Goal: Transaction & Acquisition: Purchase product/service

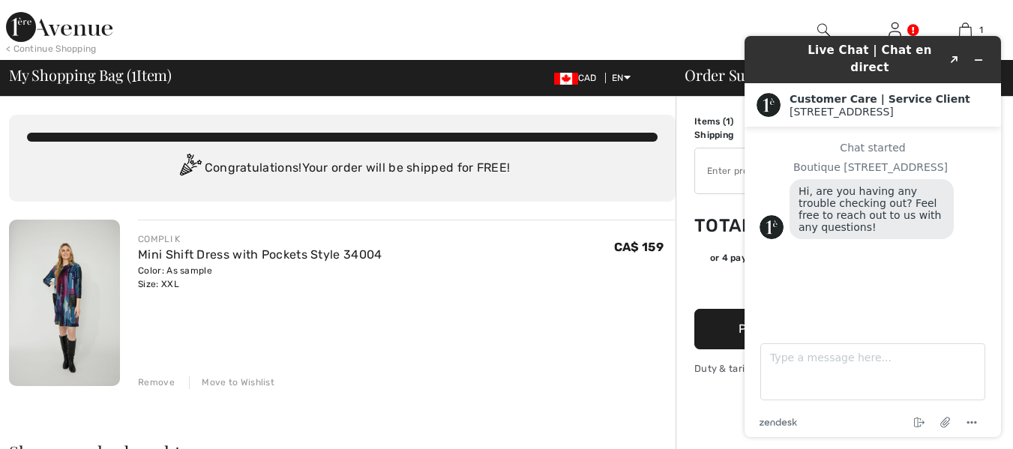
click at [516, 337] on div "COMPLI K Mini Shift Dress with Pockets Style 34004 Color: As sample Size: XXL F…" at bounding box center [407, 304] width 538 height 169
click at [876, 352] on textarea "Type a message here..." at bounding box center [872, 371] width 225 height 57
click at [866, 298] on div "Chat started Boutique [GEOGRAPHIC_DATA], are you having any trouble checking ou…" at bounding box center [873, 222] width 226 height 161
click at [880, 317] on main "Chat started Boutique [GEOGRAPHIC_DATA], are you having any trouble checking ou…" at bounding box center [874, 226] width 245 height 199
click at [333, 334] on div "COMPLI K Mini Shift Dress with Pockets Style 34004 Color: As sample Size: XXL F…" at bounding box center [407, 304] width 538 height 169
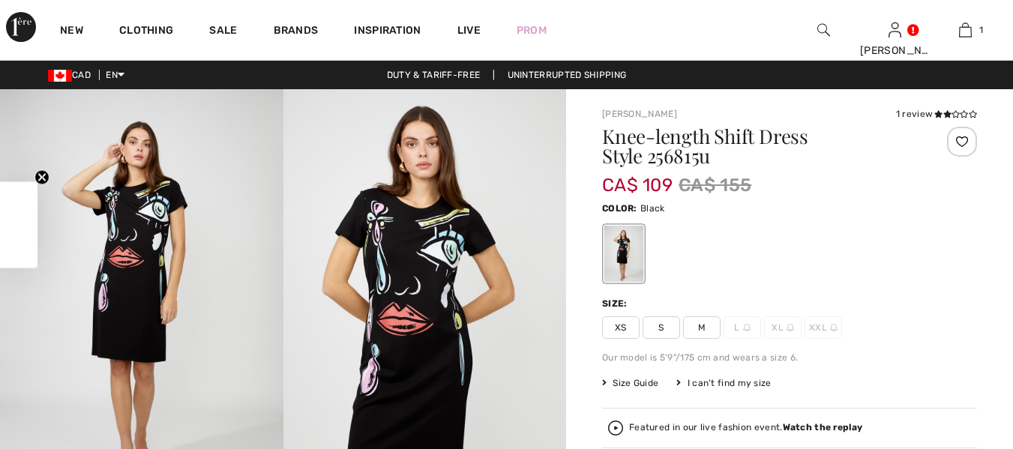
checkbox input "true"
